Goal: Task Accomplishment & Management: Use online tool/utility

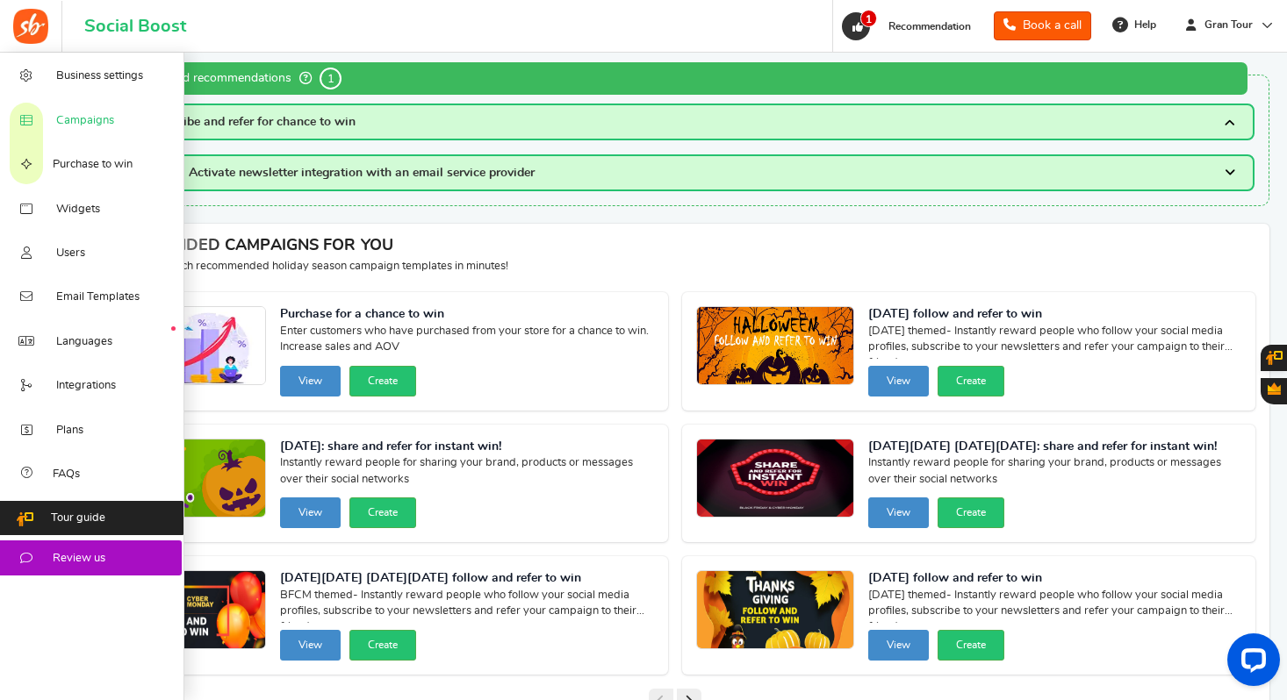
click at [70, 118] on span "Campaigns" at bounding box center [85, 121] width 58 height 16
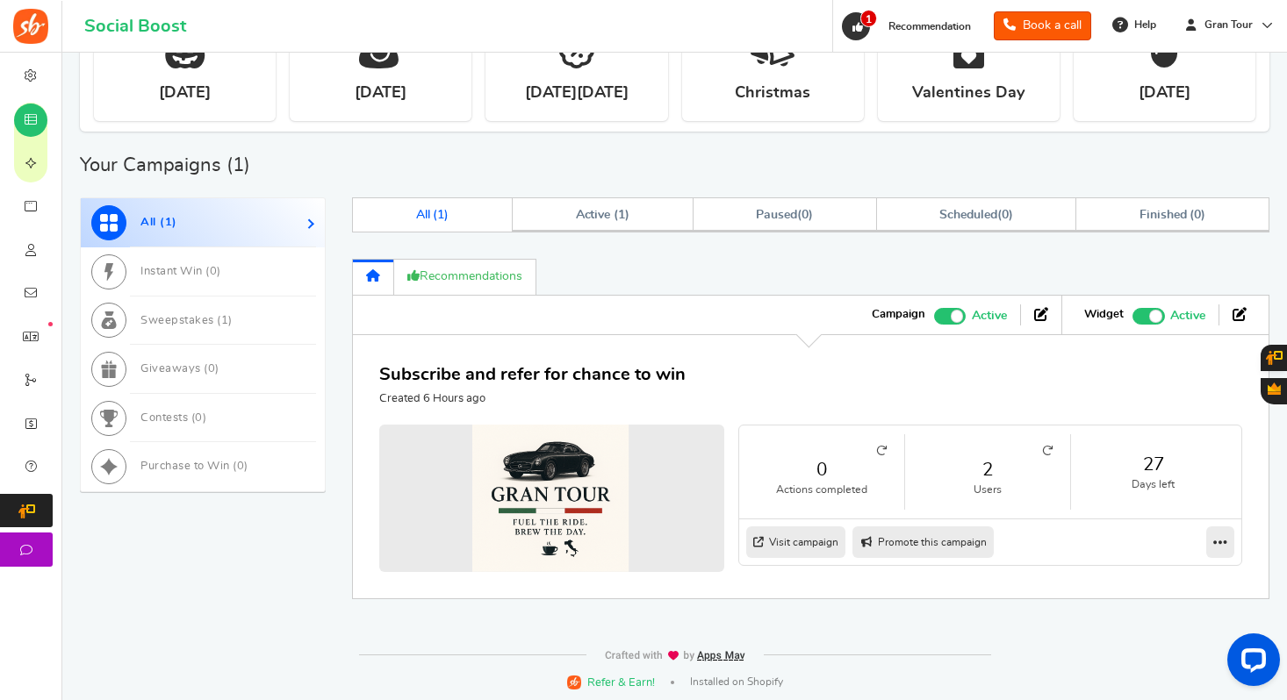
scroll to position [722, 0]
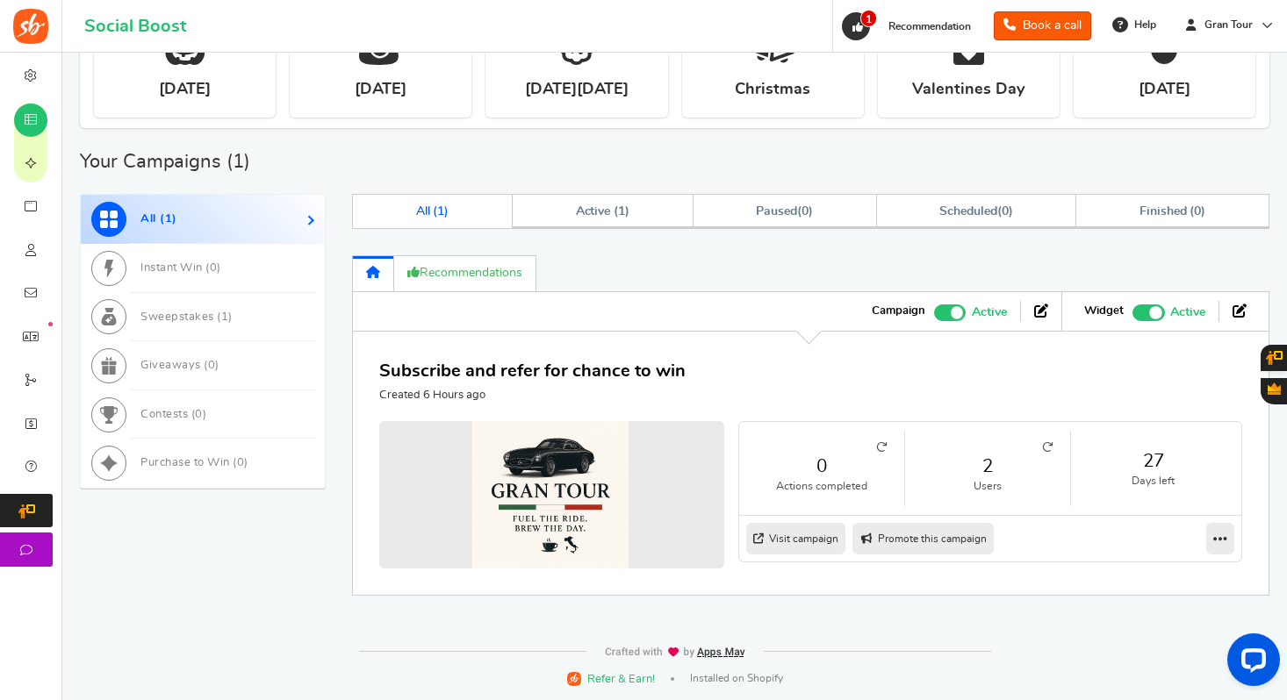
click at [1046, 446] on icon at bounding box center [1047, 447] width 11 height 11
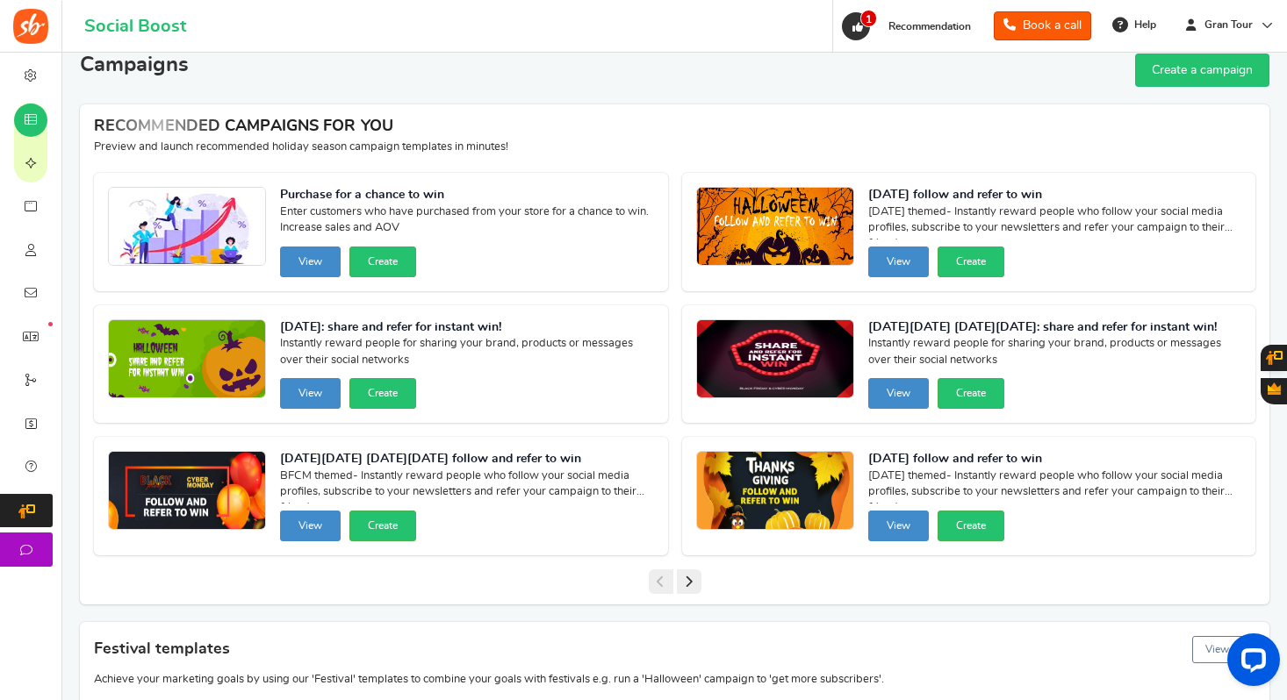
scroll to position [0, 0]
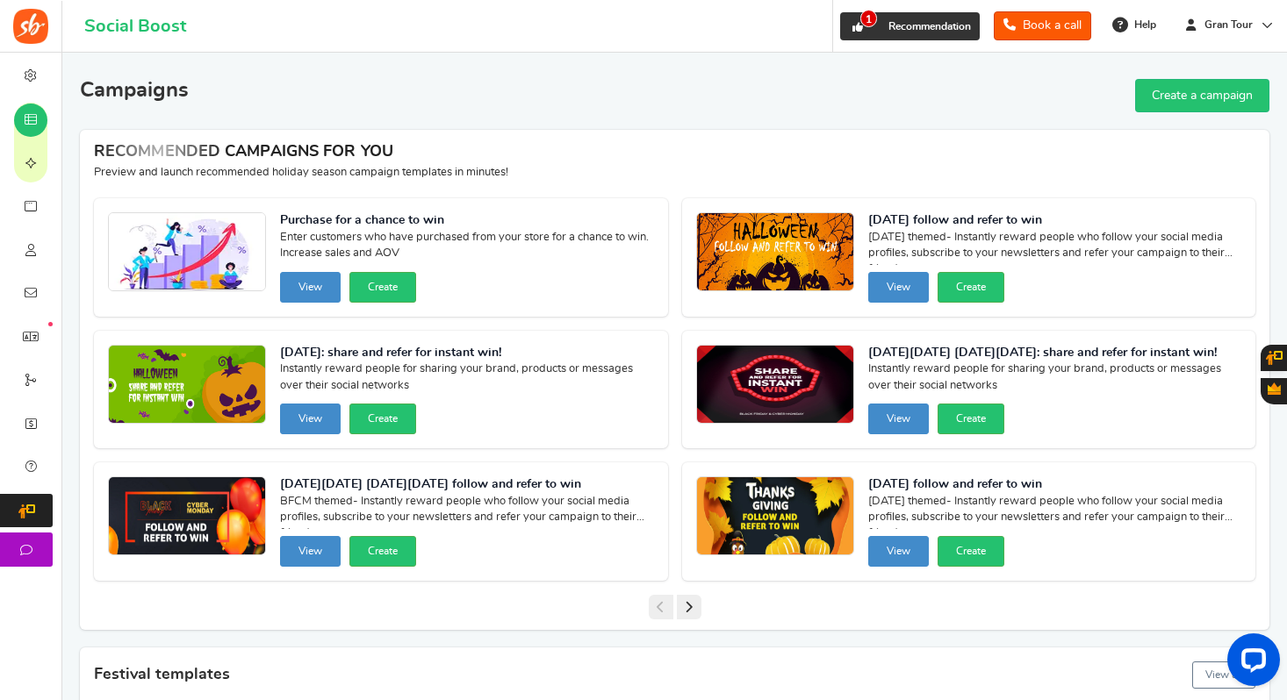
click at [860, 21] on span "1" at bounding box center [868, 19] width 17 height 18
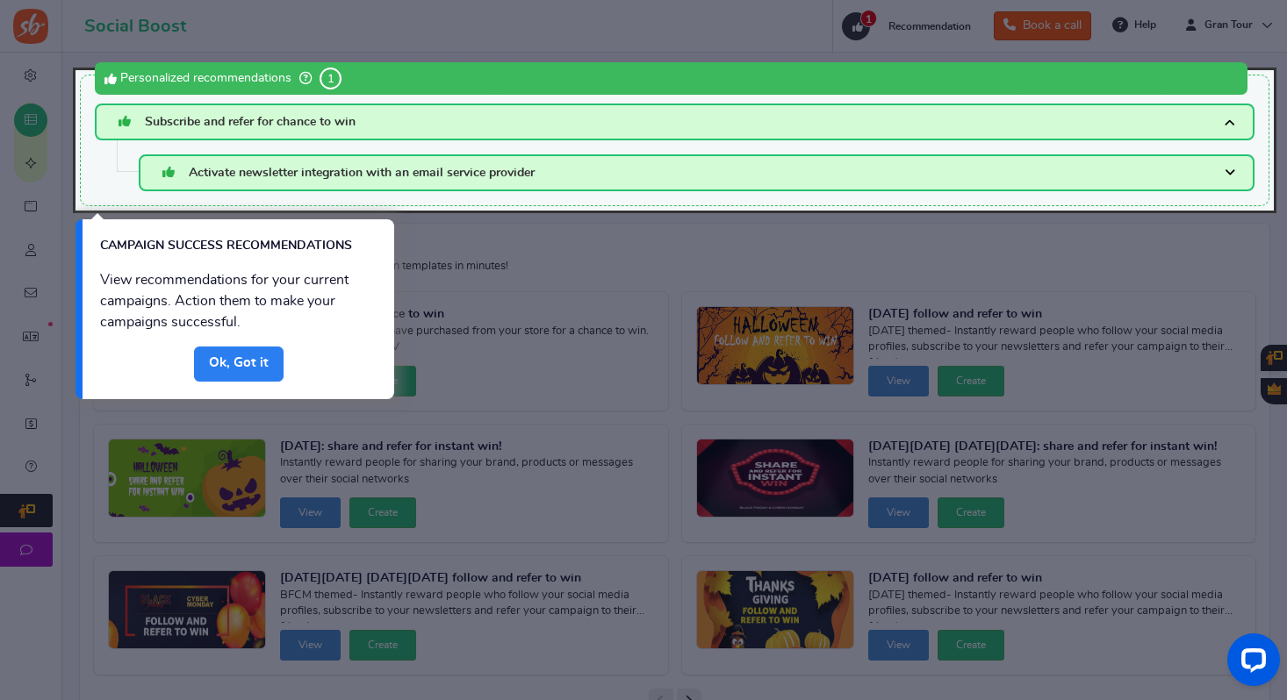
click at [249, 360] on link "Done" at bounding box center [239, 364] width 90 height 35
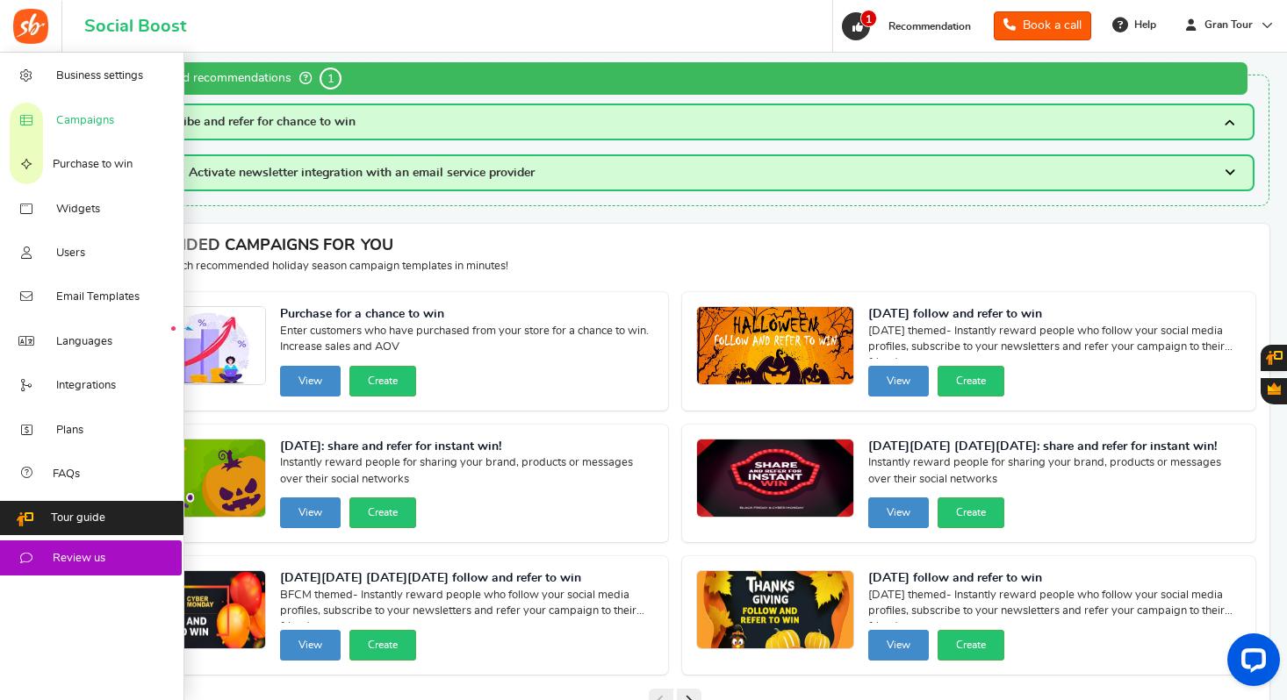
click at [79, 122] on span "Campaigns" at bounding box center [85, 121] width 58 height 16
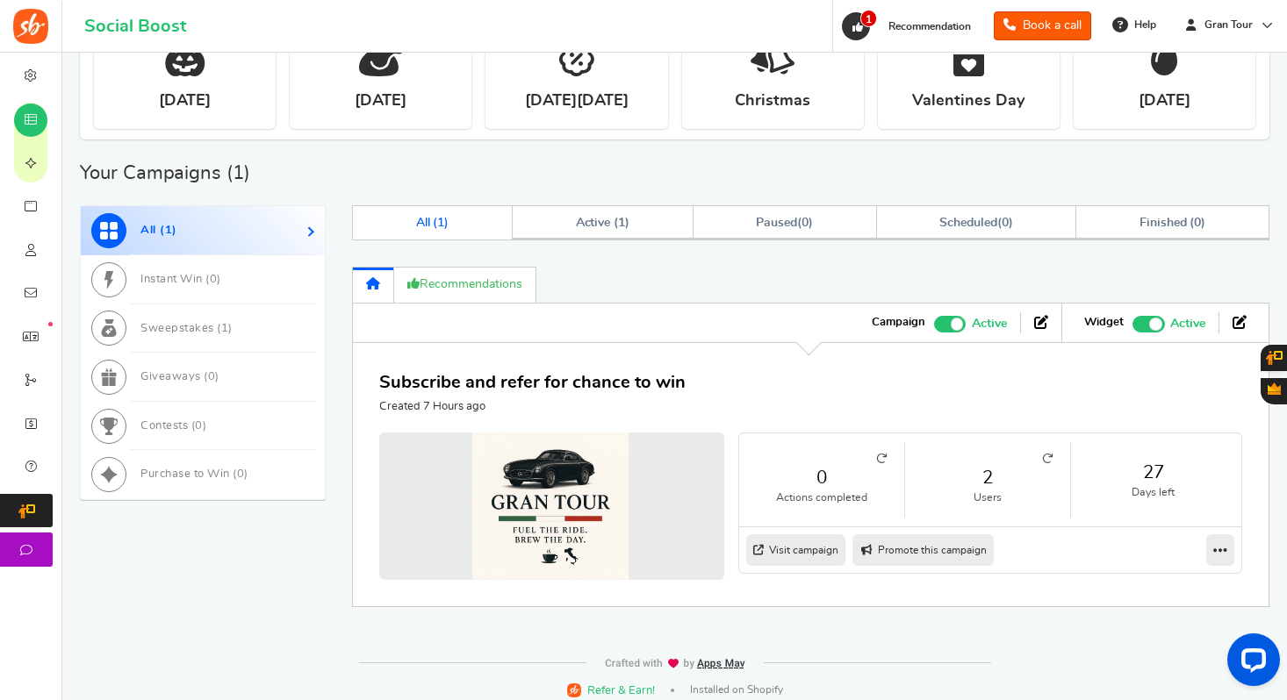
scroll to position [722, 0]
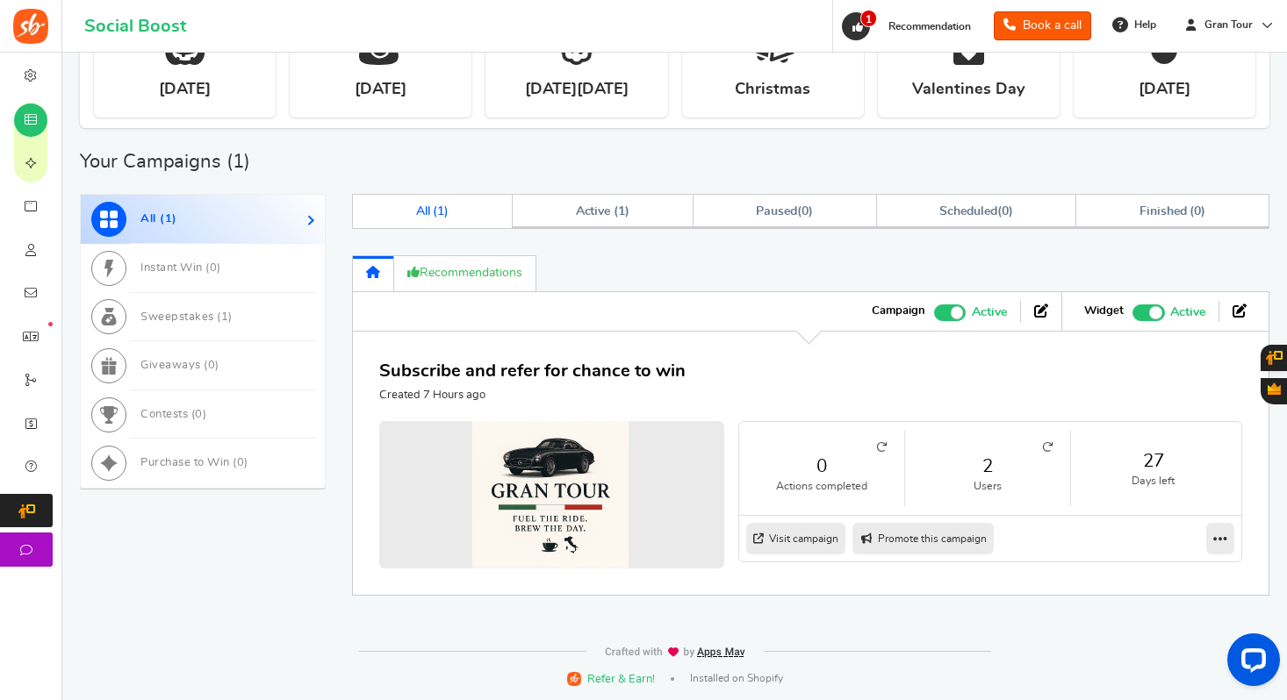
click at [1051, 444] on icon at bounding box center [1047, 447] width 11 height 11
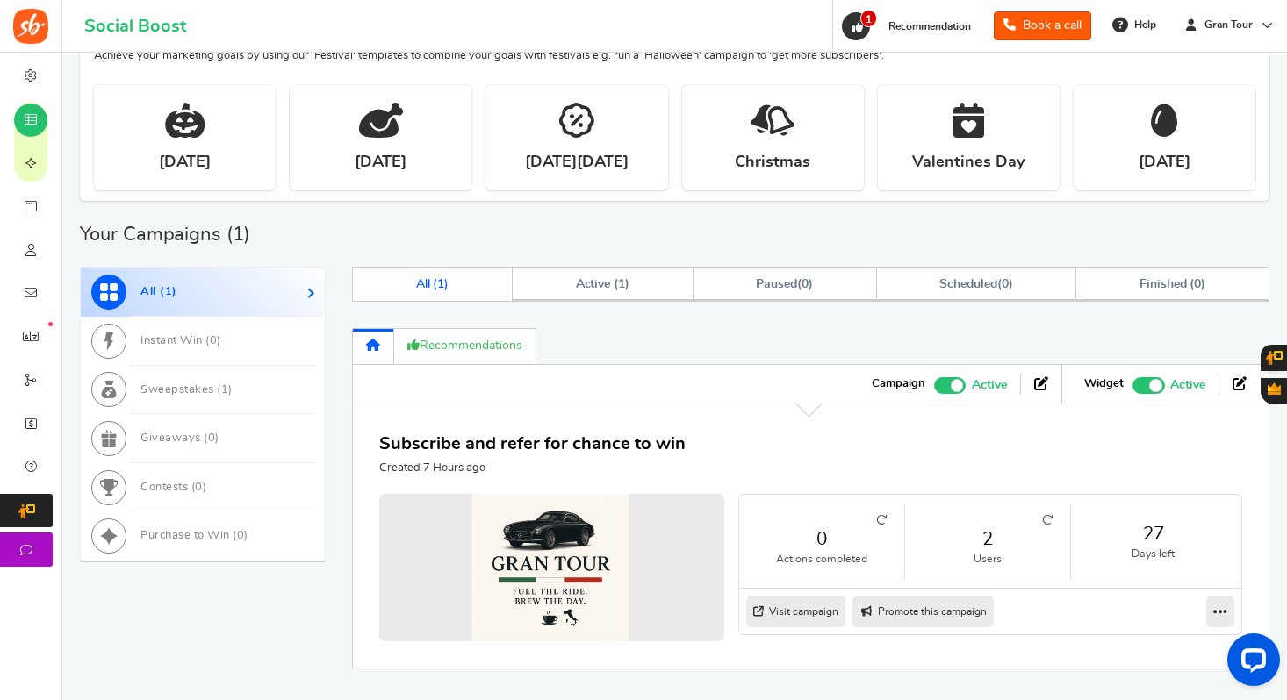
scroll to position [708, 0]
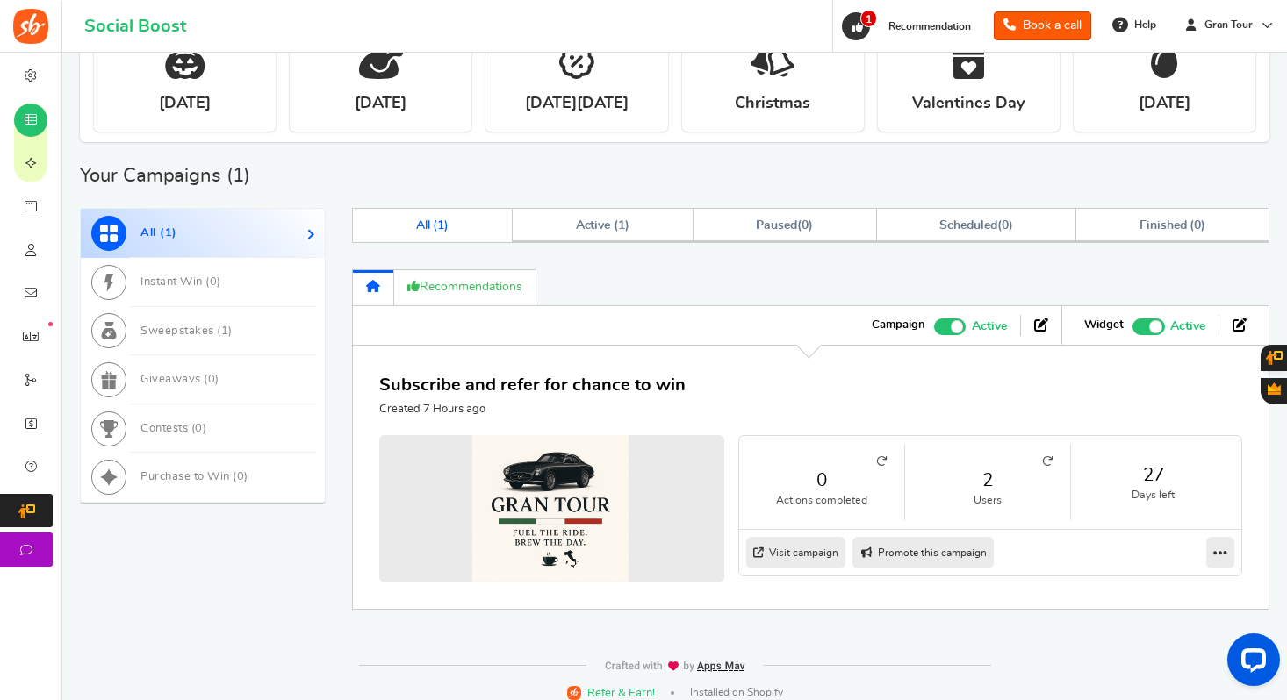
click at [1048, 462] on icon at bounding box center [1047, 461] width 11 height 11
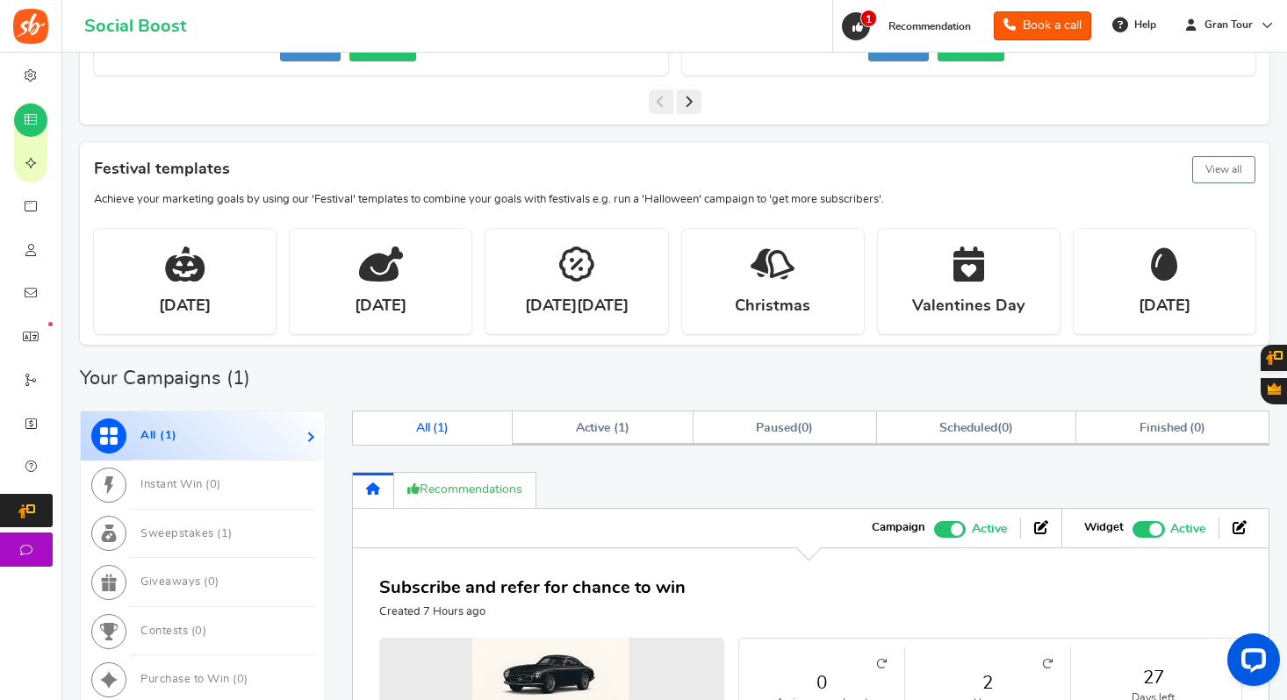
scroll to position [722, 0]
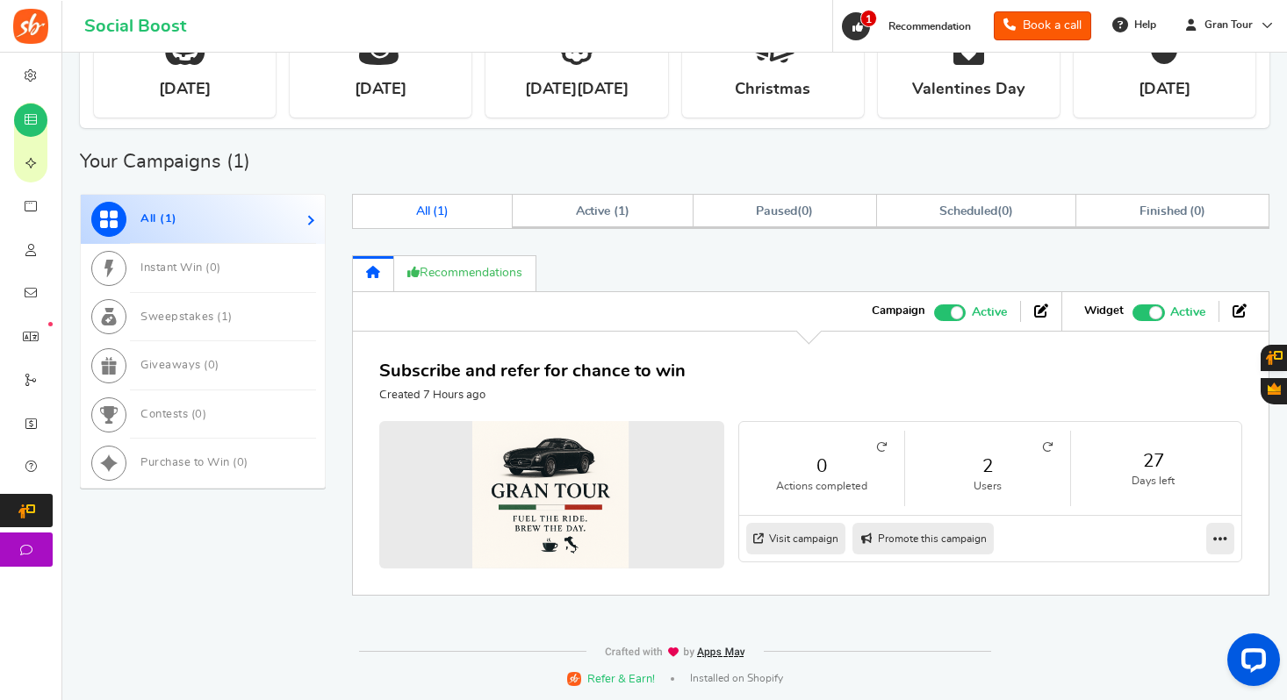
click at [1042, 451] on icon at bounding box center [1047, 447] width 11 height 11
click at [1050, 443] on icon at bounding box center [1047, 447] width 11 height 11
click at [1046, 446] on icon at bounding box center [1047, 447] width 11 height 11
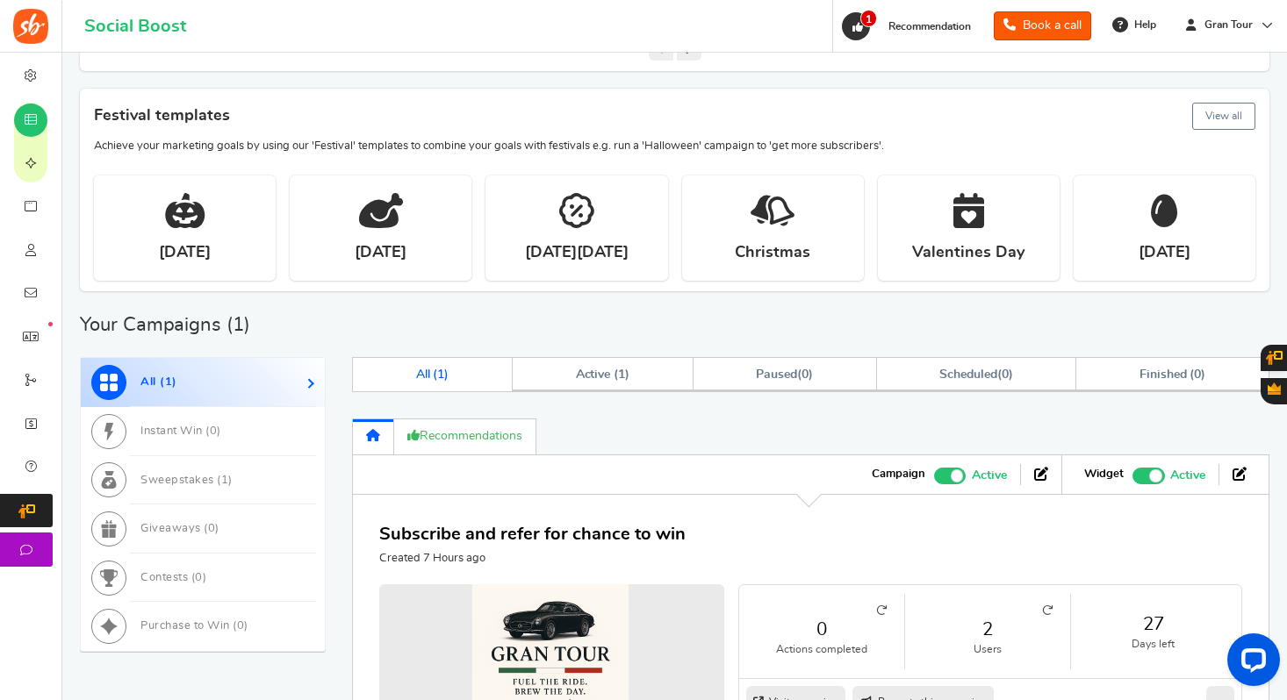
scroll to position [521, 0]
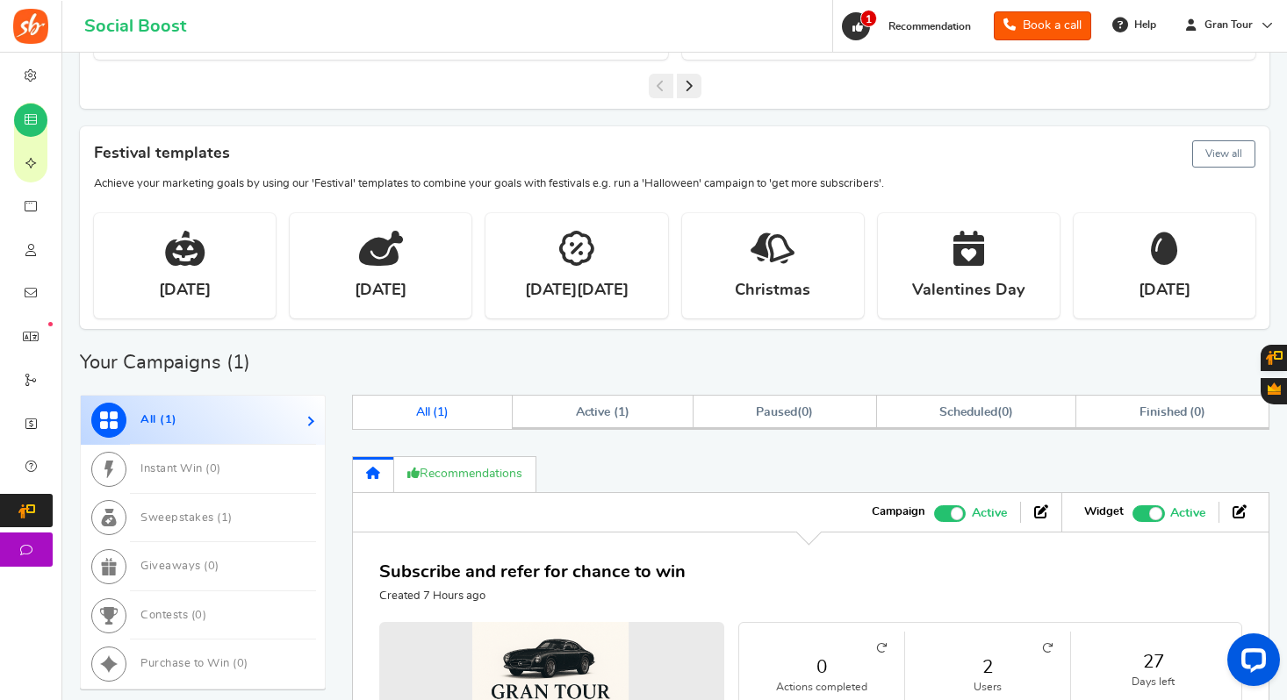
click at [554, 141] on h4 "Festival templates View all" at bounding box center [674, 154] width 1161 height 34
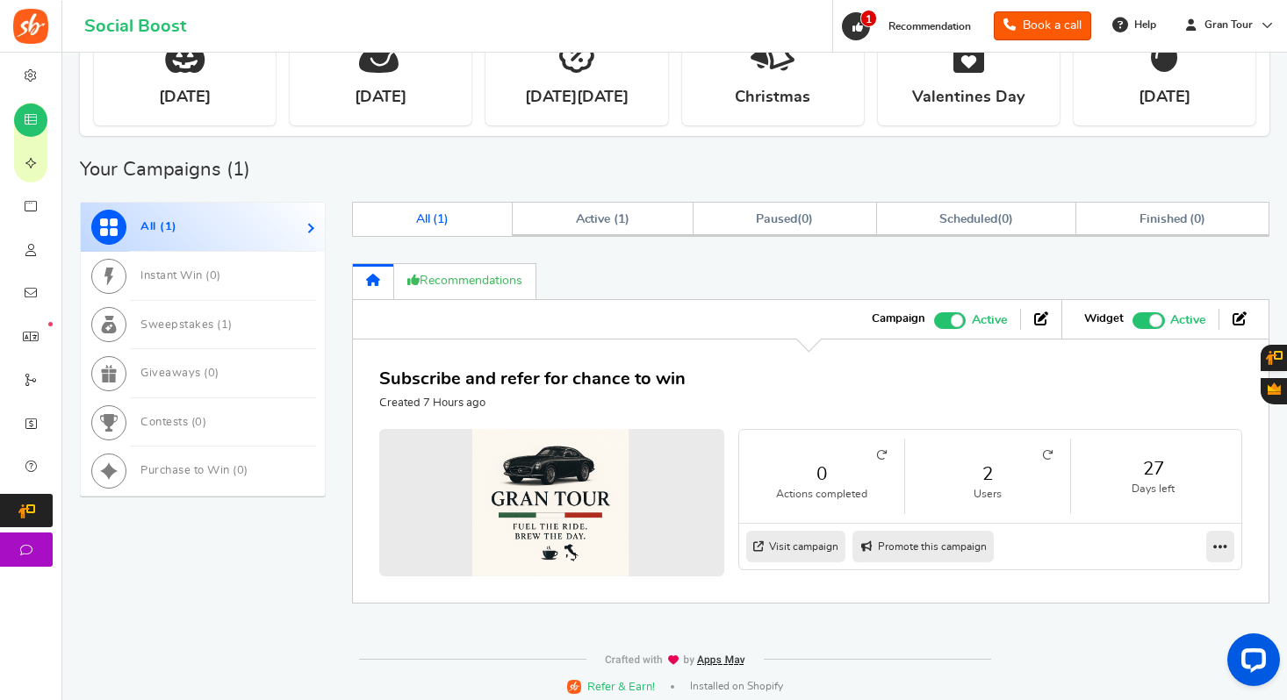
scroll to position [722, 0]
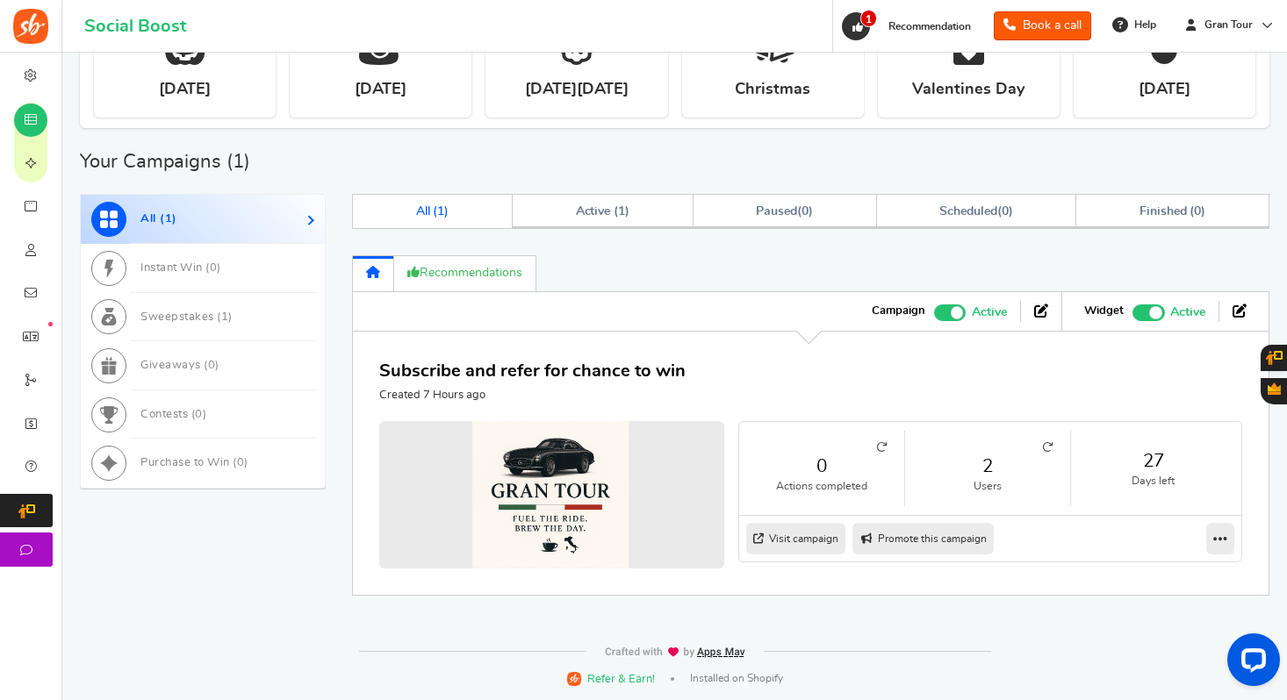
click at [930, 537] on link "Promote this campaign" at bounding box center [922, 539] width 141 height 32
type input "[URL][DOMAIN_NAME]"
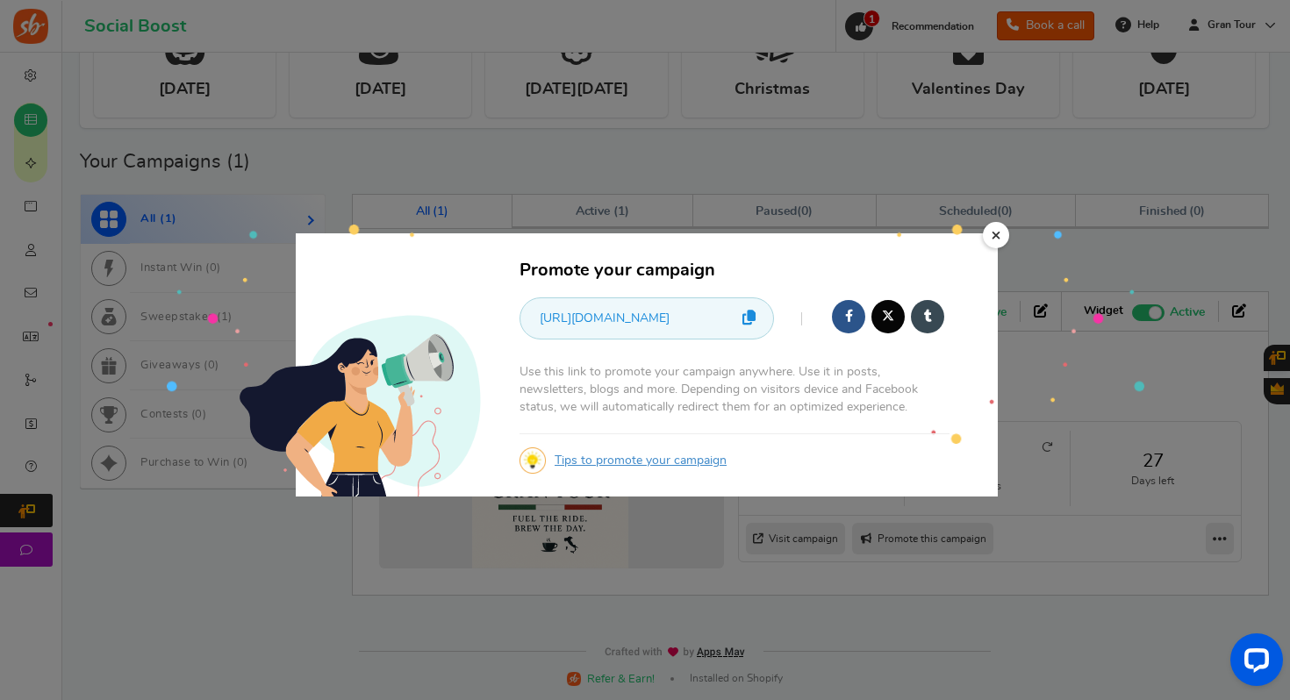
click at [753, 320] on icon at bounding box center [748, 317] width 13 height 15
click at [999, 242] on link "×" at bounding box center [996, 235] width 26 height 26
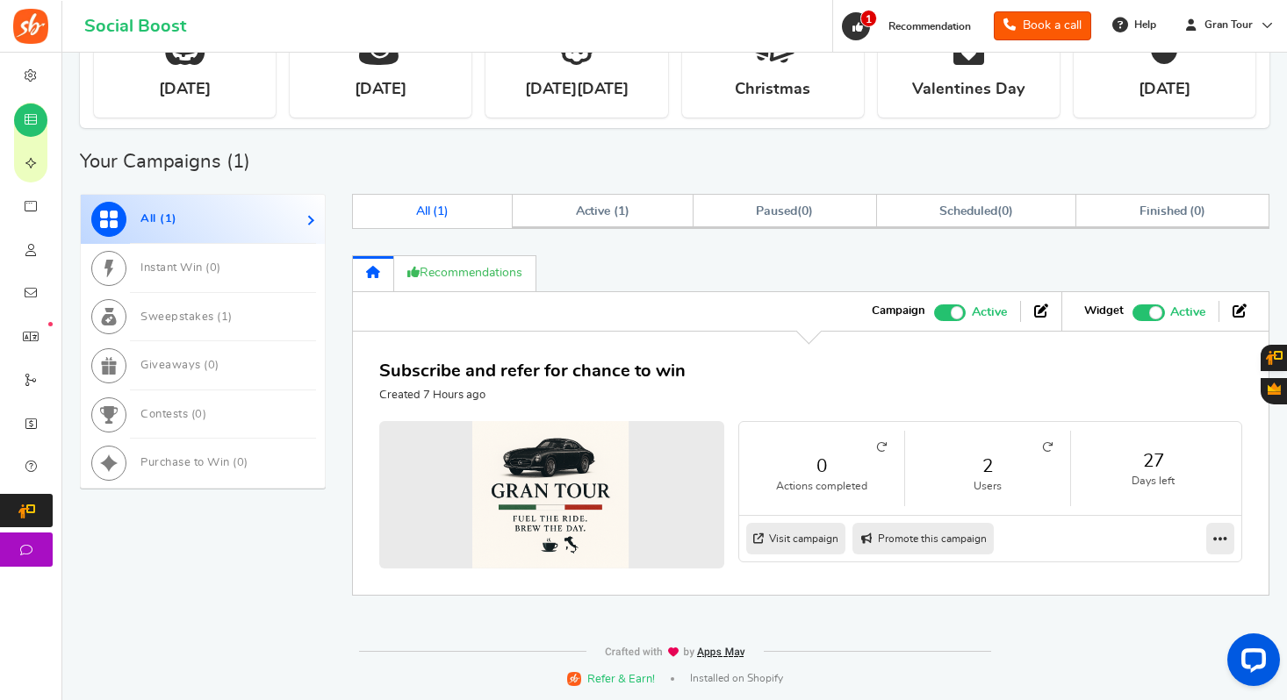
click at [1046, 448] on icon at bounding box center [1047, 447] width 11 height 11
click at [1044, 442] on icon at bounding box center [1047, 447] width 11 height 11
click at [1049, 444] on icon at bounding box center [1047, 447] width 11 height 11
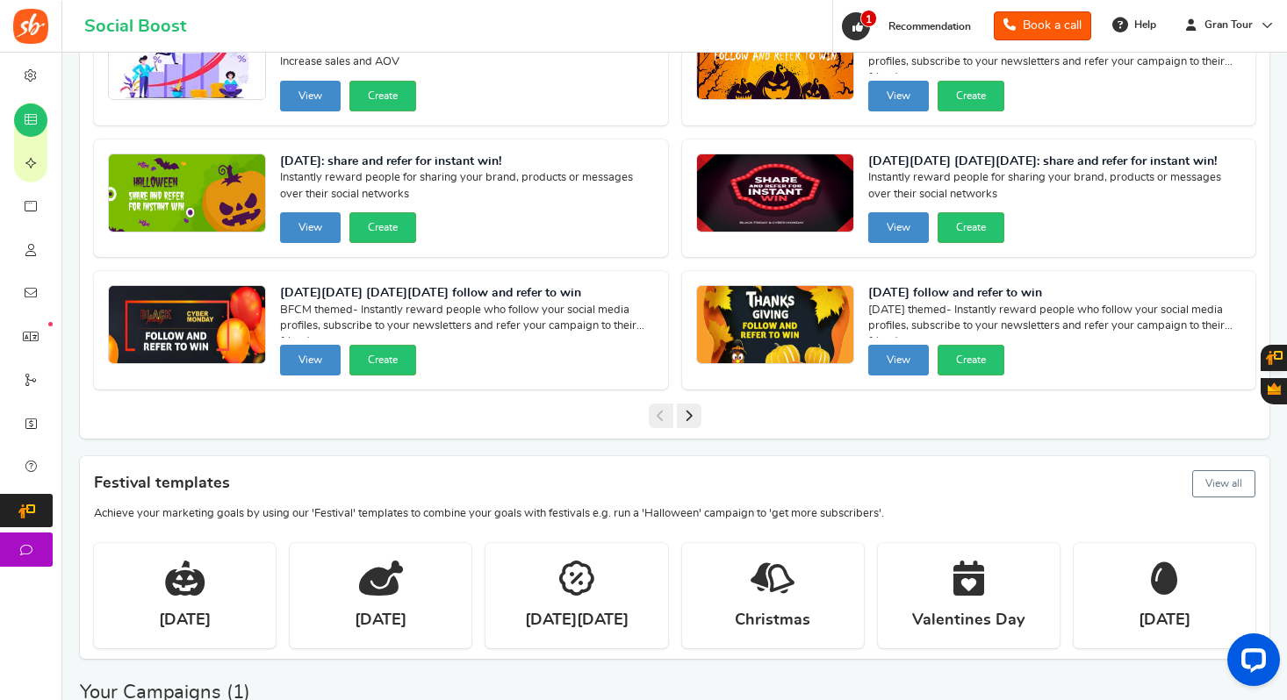
scroll to position [0, 0]
